Goal: Transaction & Acquisition: Purchase product/service

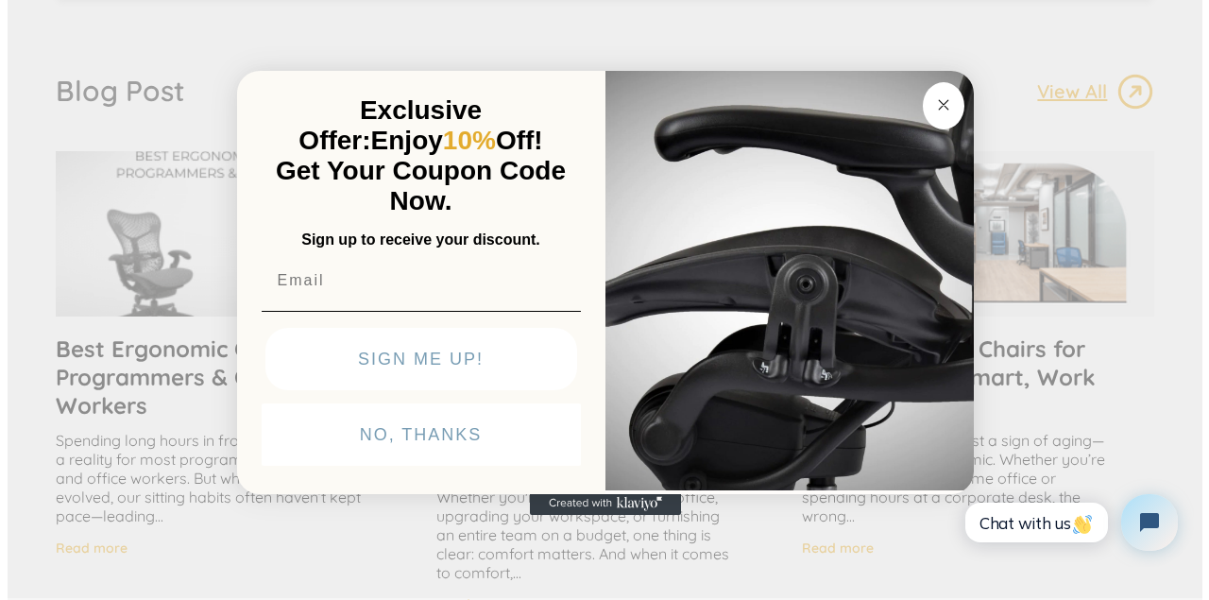
scroll to position [3495, 0]
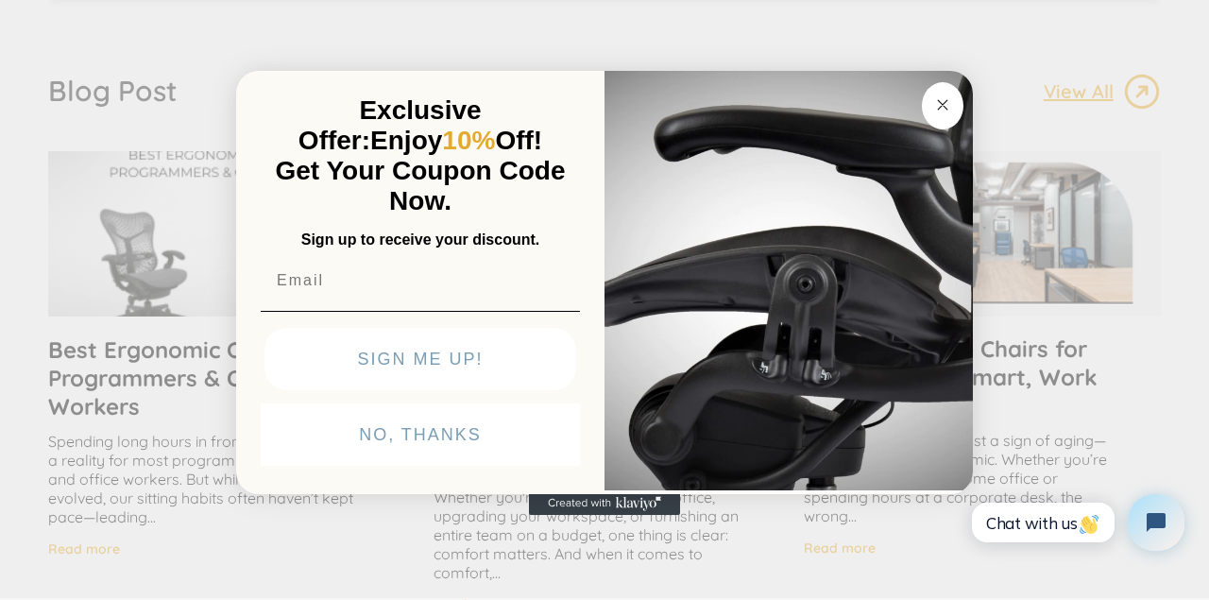
click at [973, 70] on div "Close dialog Exclusive Offer: Enjoy 10% Off! Get Your Coupon Code Now. Sign up …" at bounding box center [604, 298] width 1209 height 600
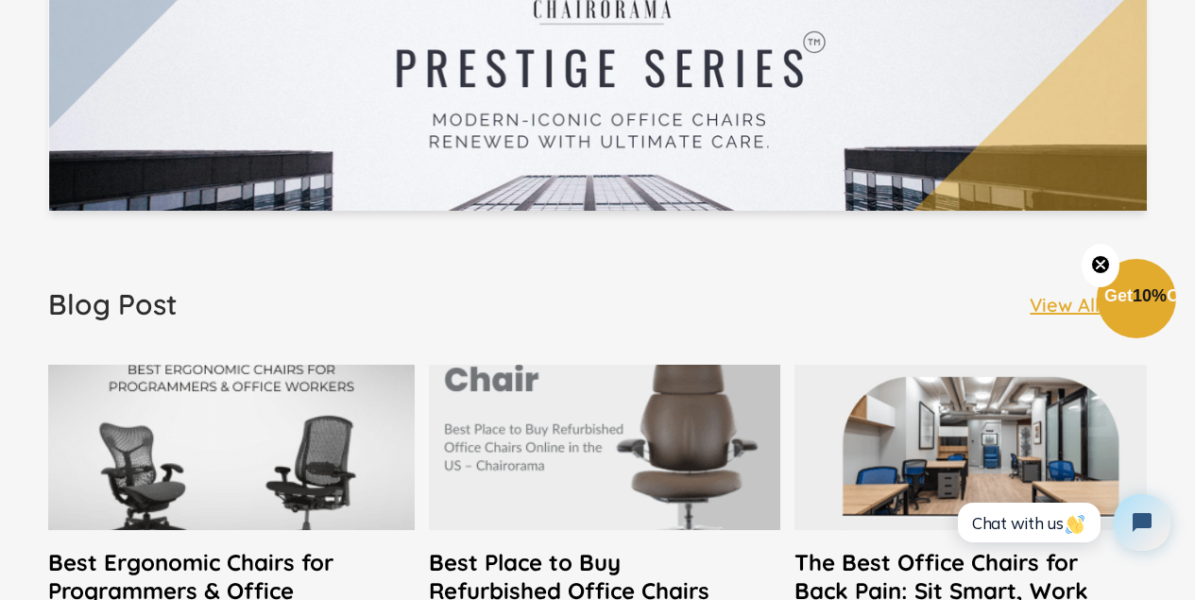
scroll to position [3494, 0]
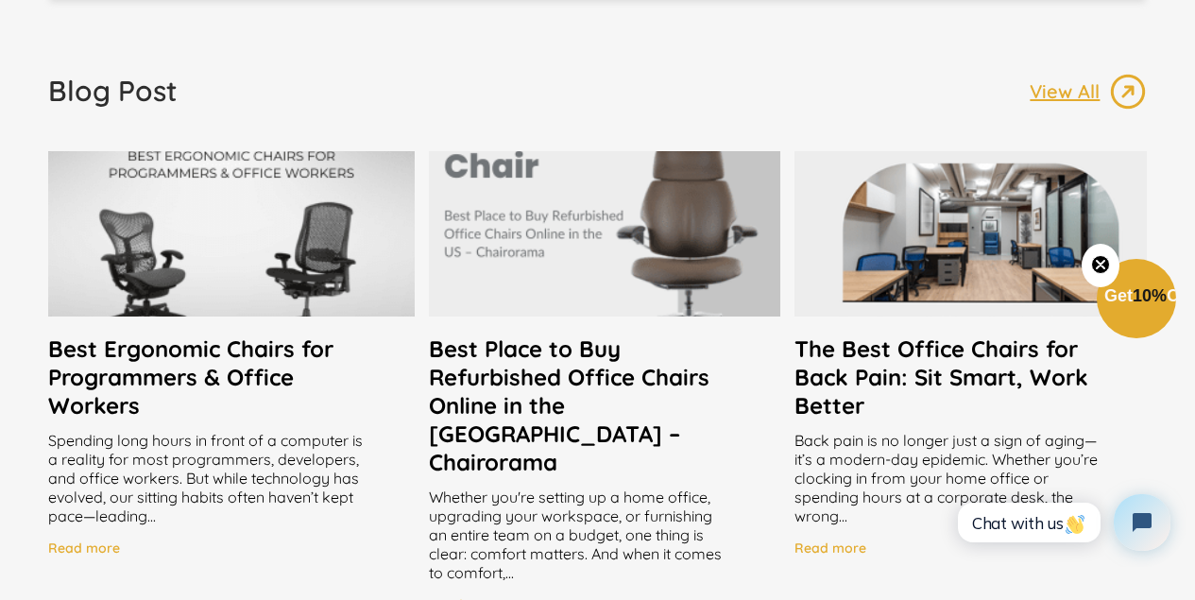
click at [702, 393] on h2 "Best Place to Buy Refurbished Office Chairs Online in the [GEOGRAPHIC_DATA] – C…" at bounding box center [605, 405] width 352 height 142
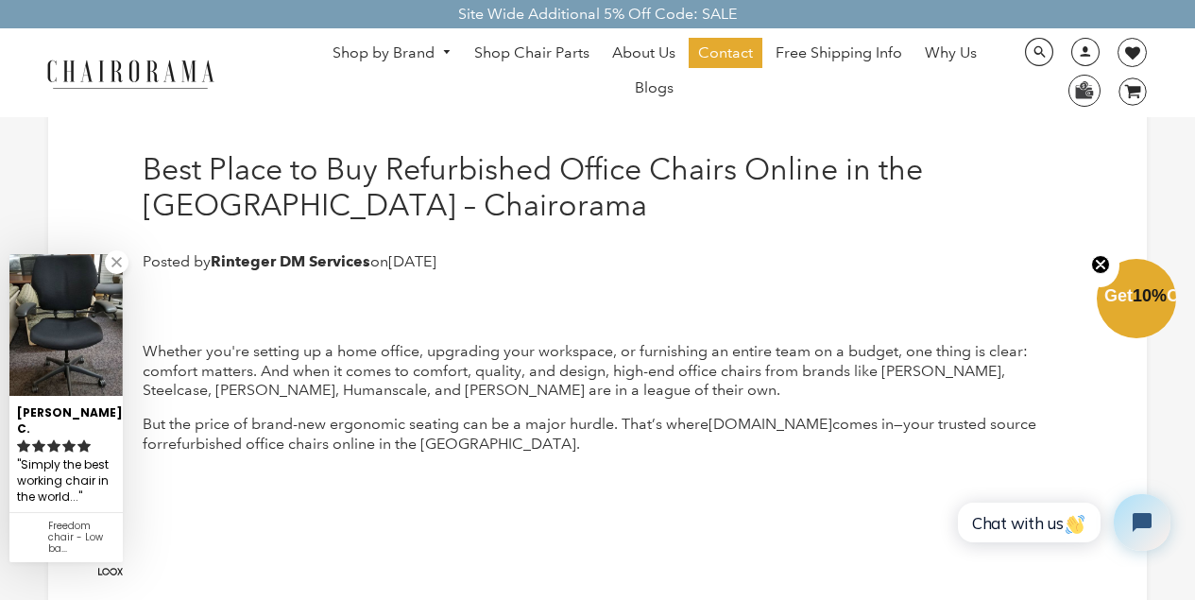
click at [1098, 262] on icon "Close teaser" at bounding box center [1100, 265] width 8 height 8
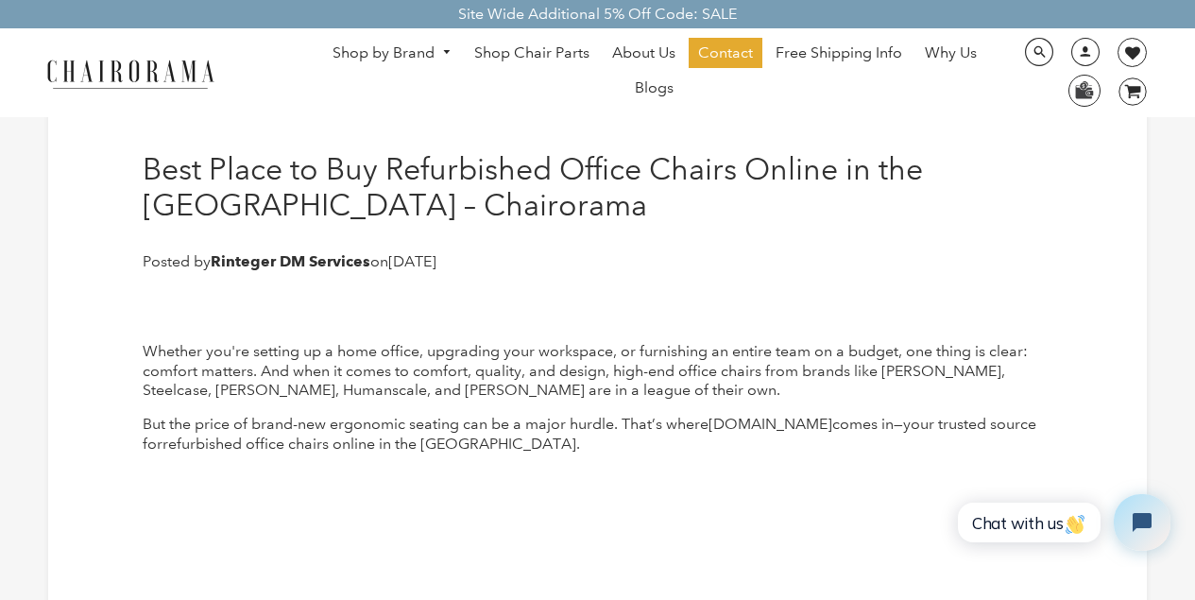
click at [257, 158] on h1 "Best Place to Buy Refurbished Office Chairs Online in the [GEOGRAPHIC_DATA] – C…" at bounding box center [598, 187] width 910 height 73
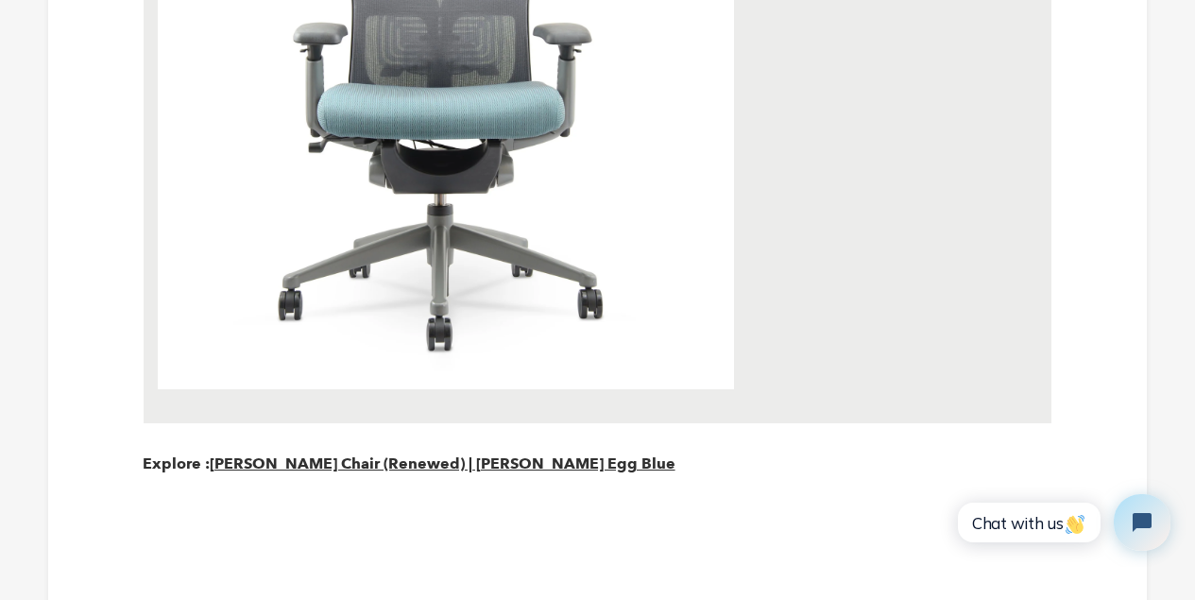
scroll to position [4628, 0]
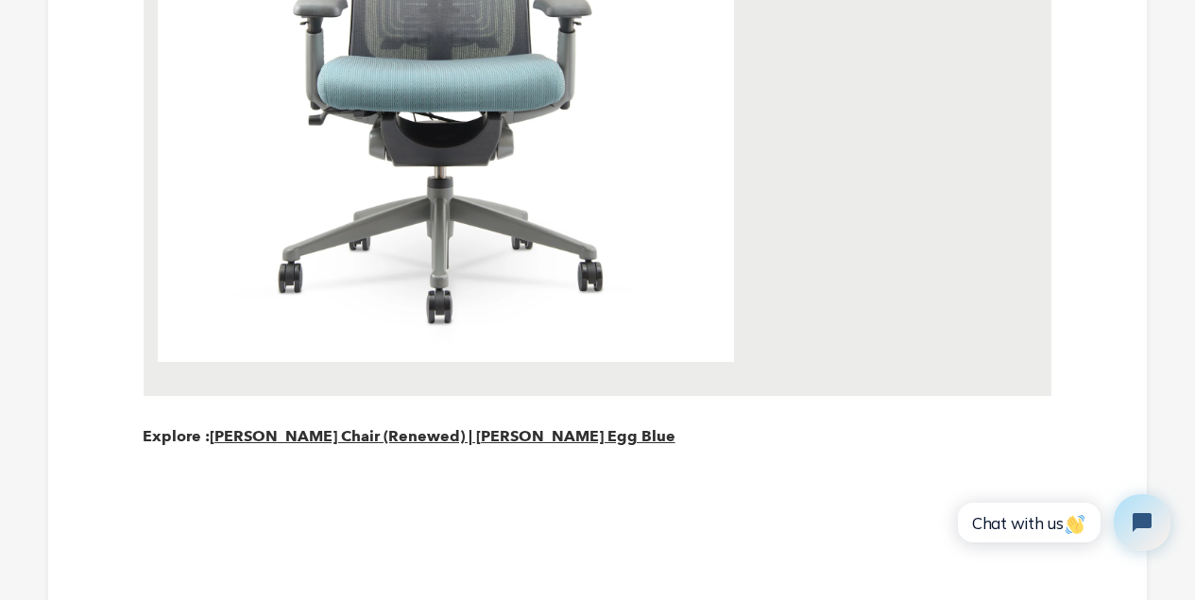
click at [394, 353] on img at bounding box center [446, 73] width 576 height 577
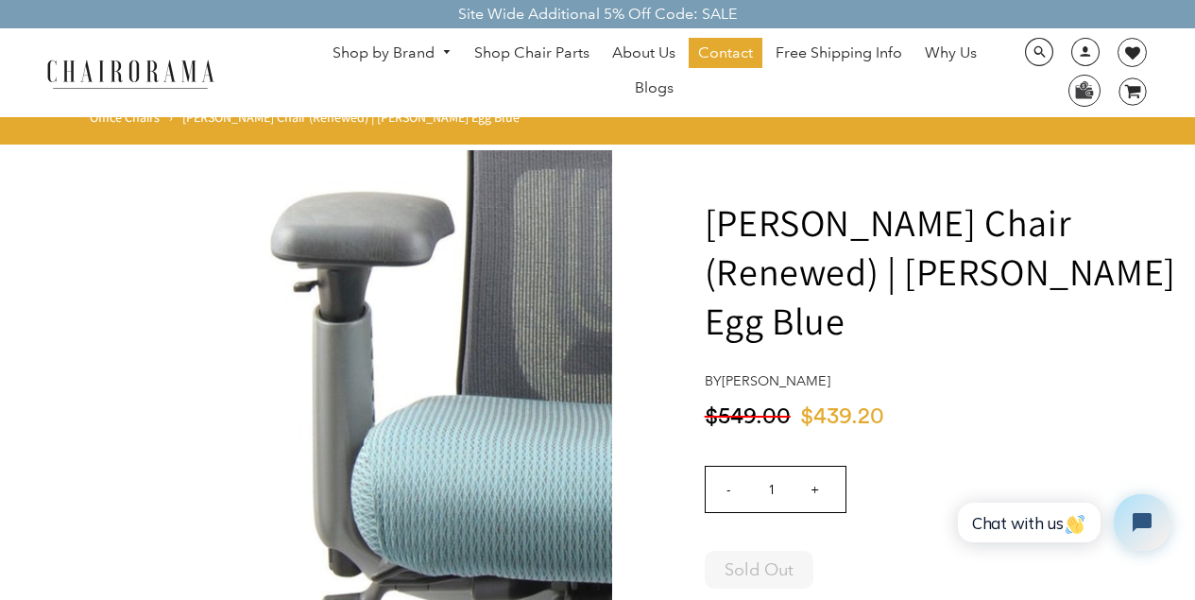
click at [195, 428] on img at bounding box center [328, 433] width 567 height 567
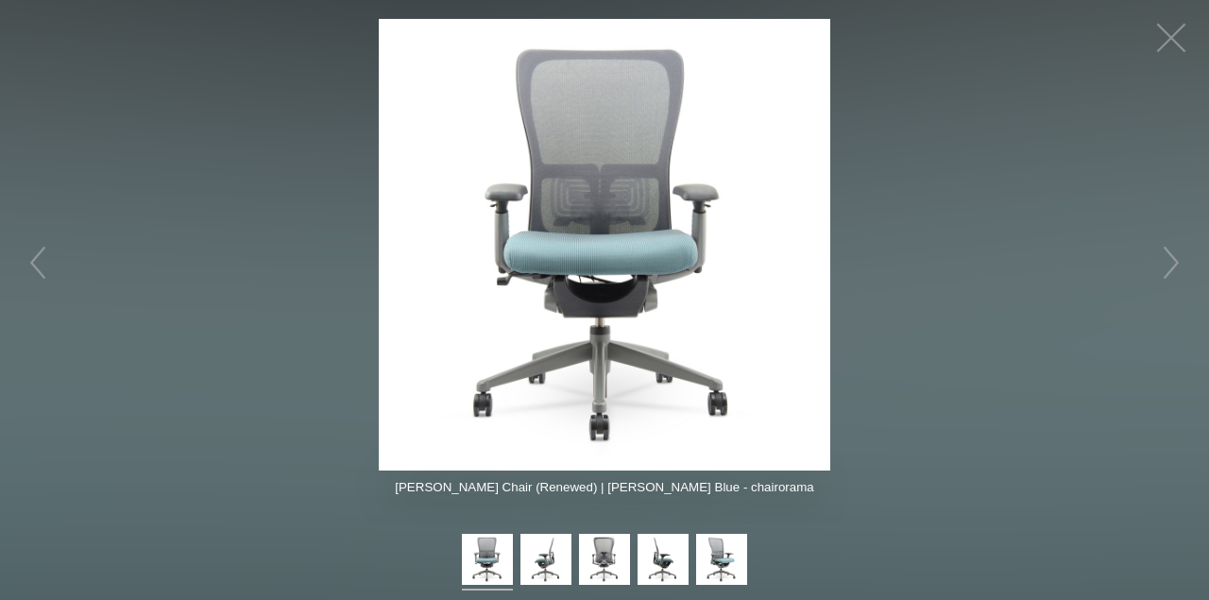
click at [654, 98] on img at bounding box center [604, 244] width 451 height 451
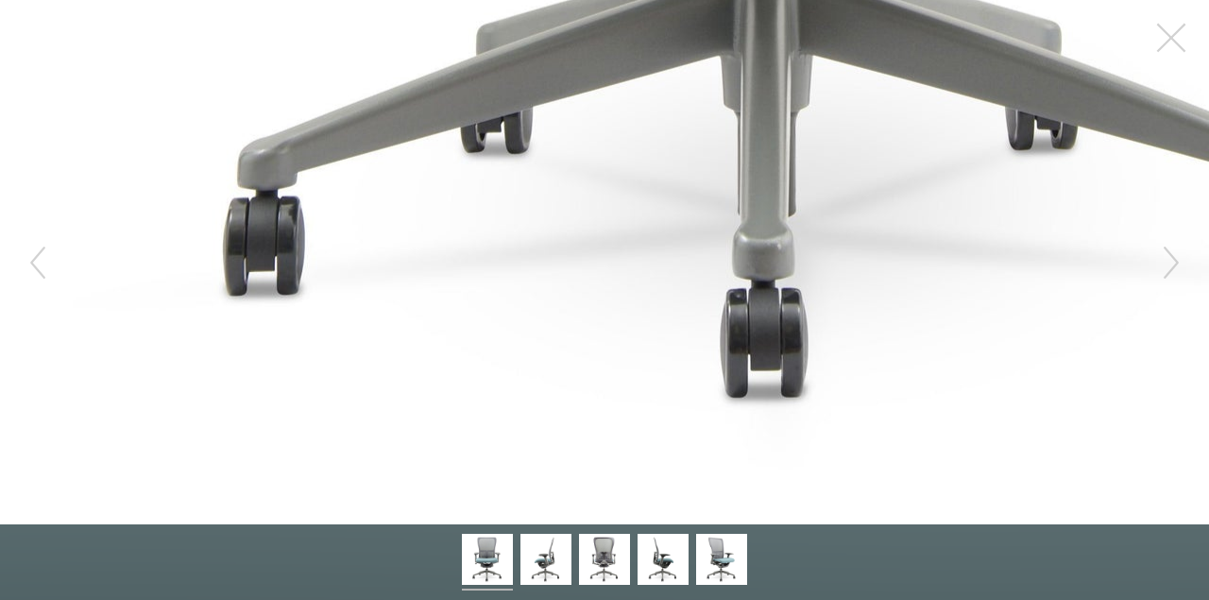
click at [481, 562] on img at bounding box center [487, 562] width 51 height 57
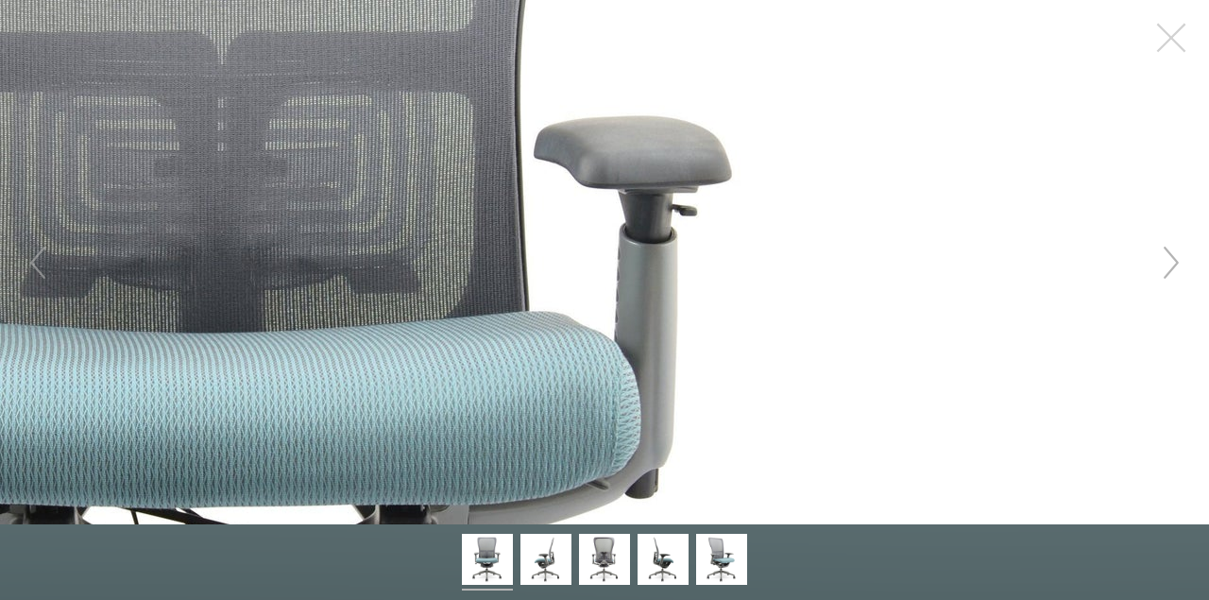
click at [1181, 280] on button "button" at bounding box center [1171, 262] width 57 height 57
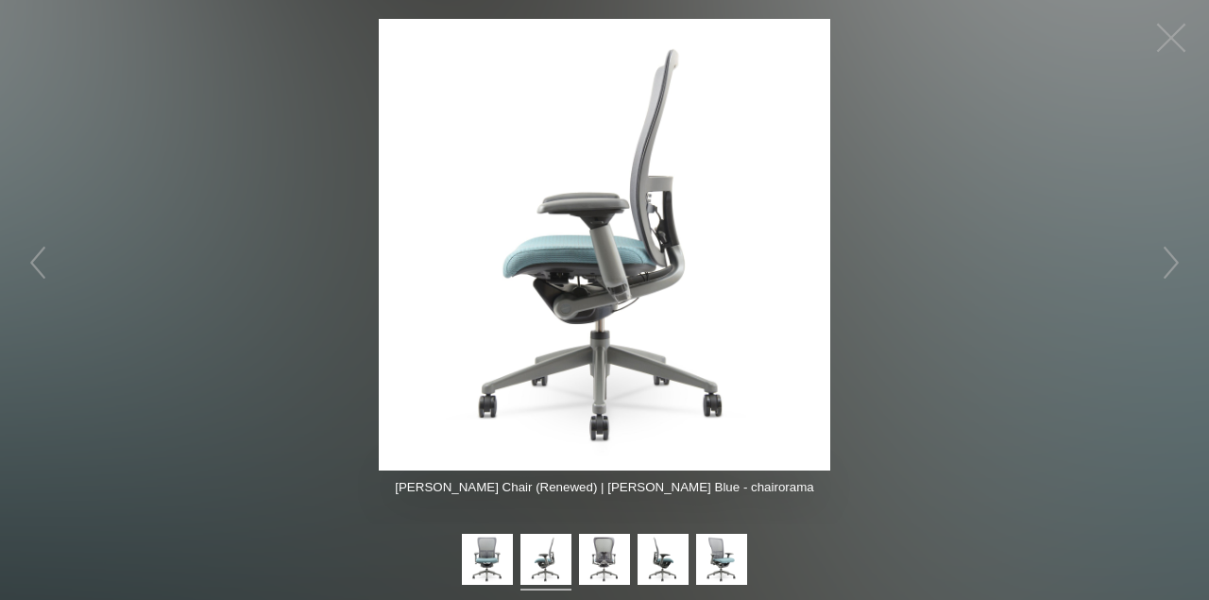
click at [551, 558] on img at bounding box center [545, 562] width 51 height 57
